Goal: Manage account settings

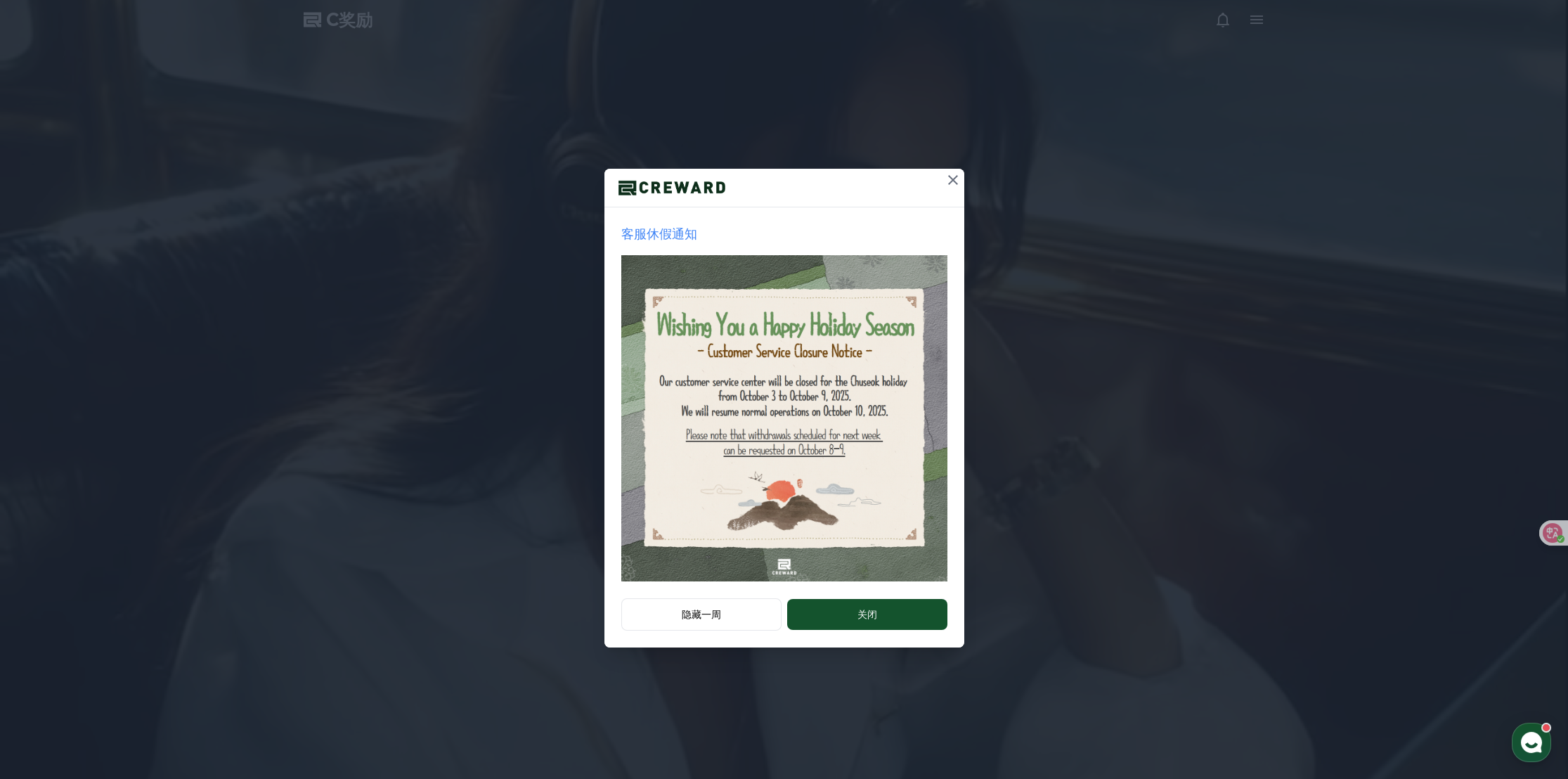
click at [951, 182] on icon at bounding box center [953, 180] width 17 height 17
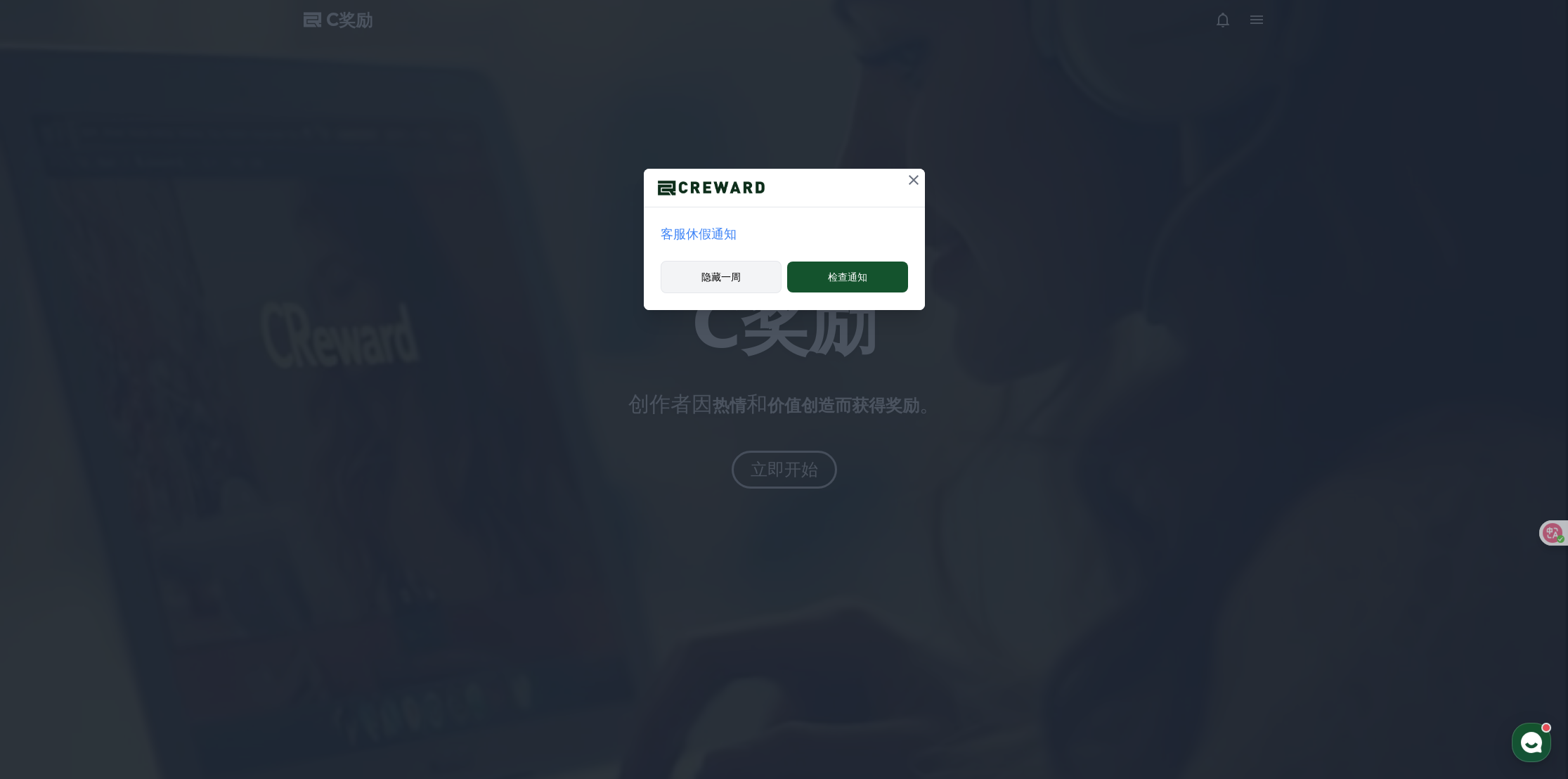
click at [748, 278] on button "隐藏一周" at bounding box center [721, 277] width 122 height 32
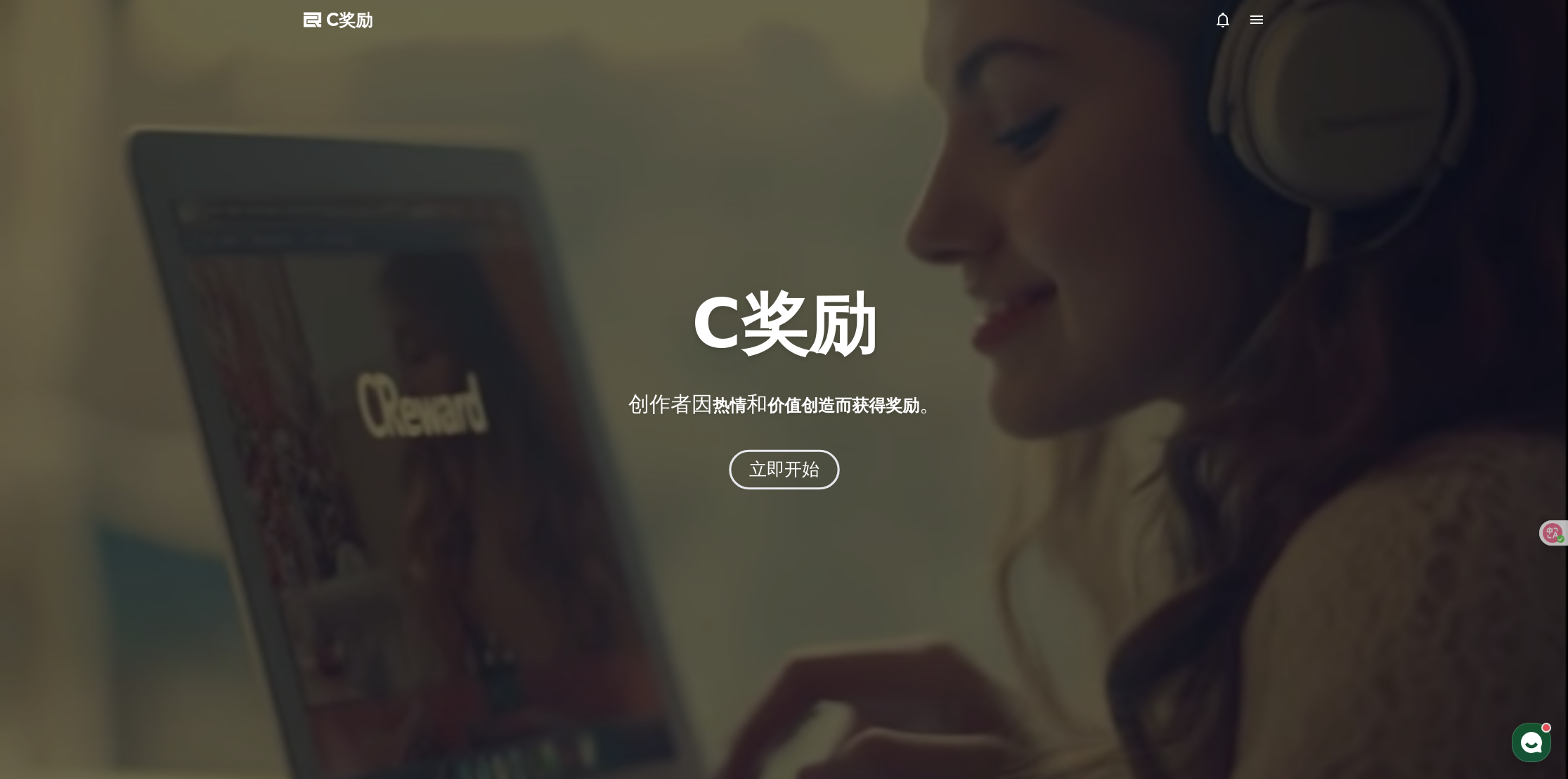
click at [788, 473] on font "立即开始" at bounding box center [783, 469] width 71 height 21
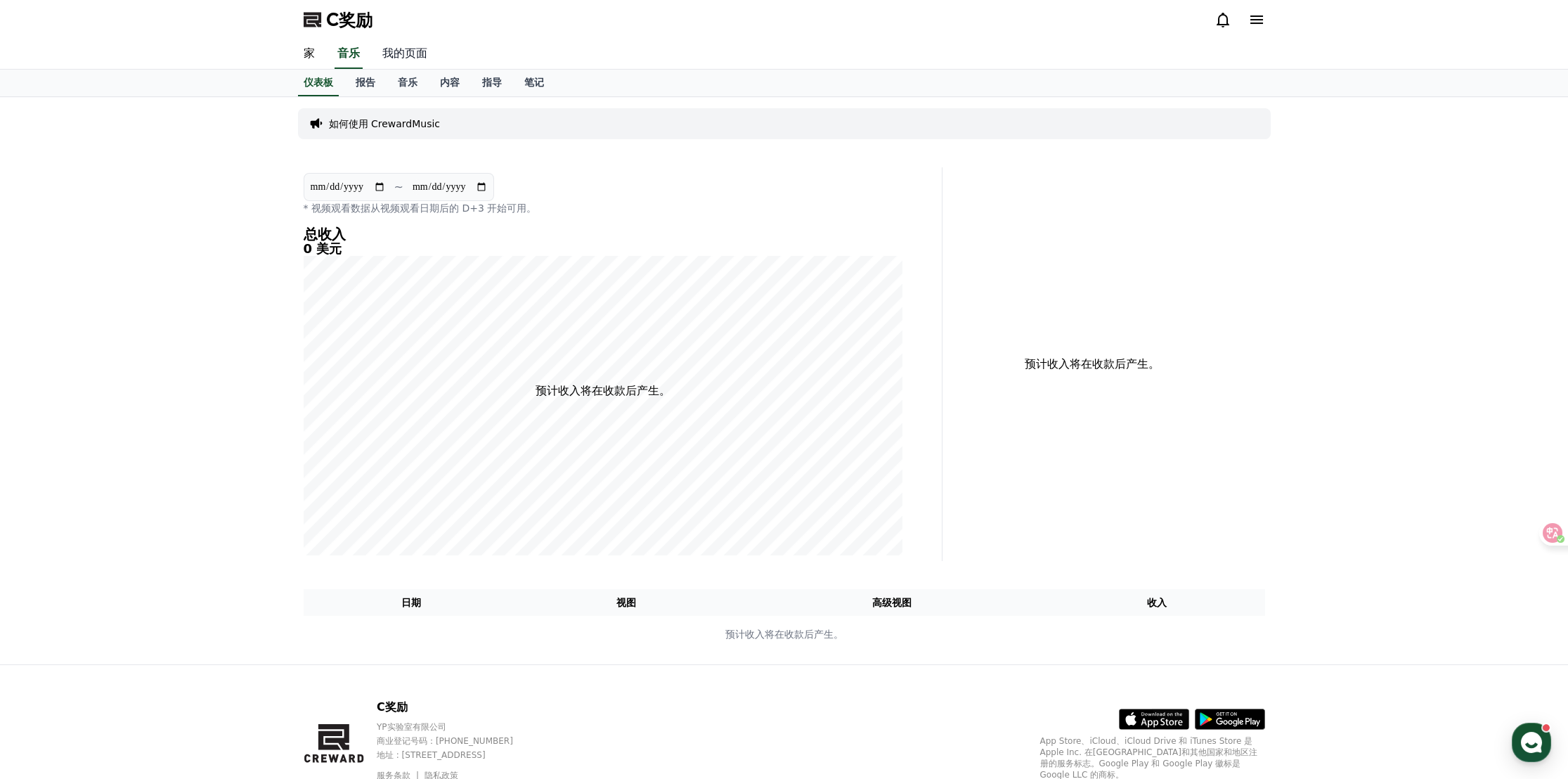
click at [413, 56] on font "我的页面" at bounding box center [405, 53] width 45 height 13
select select "**********"
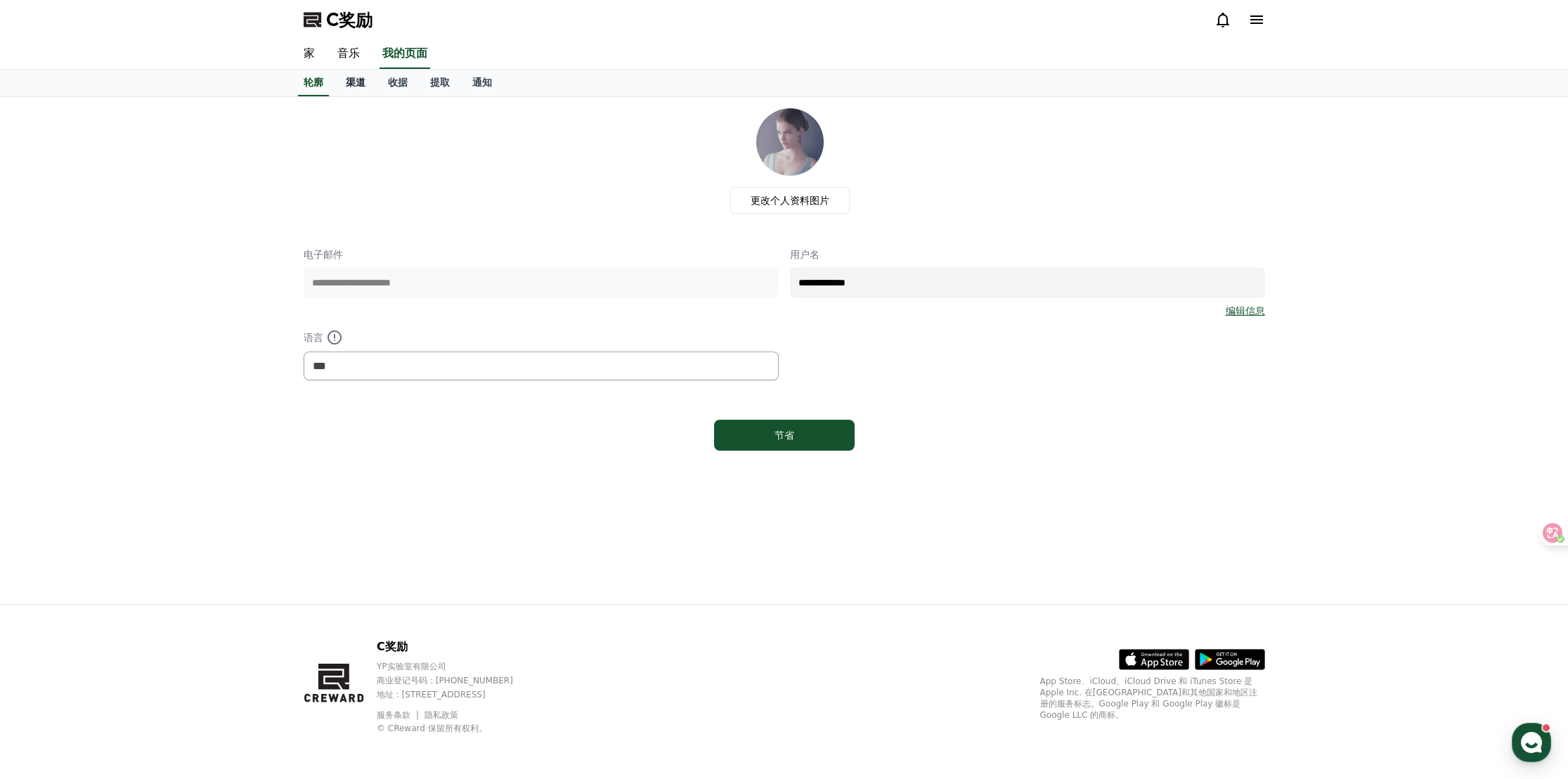
click at [365, 90] on link "渠道" at bounding box center [355, 83] width 42 height 27
